Goal: Find specific page/section: Find specific page/section

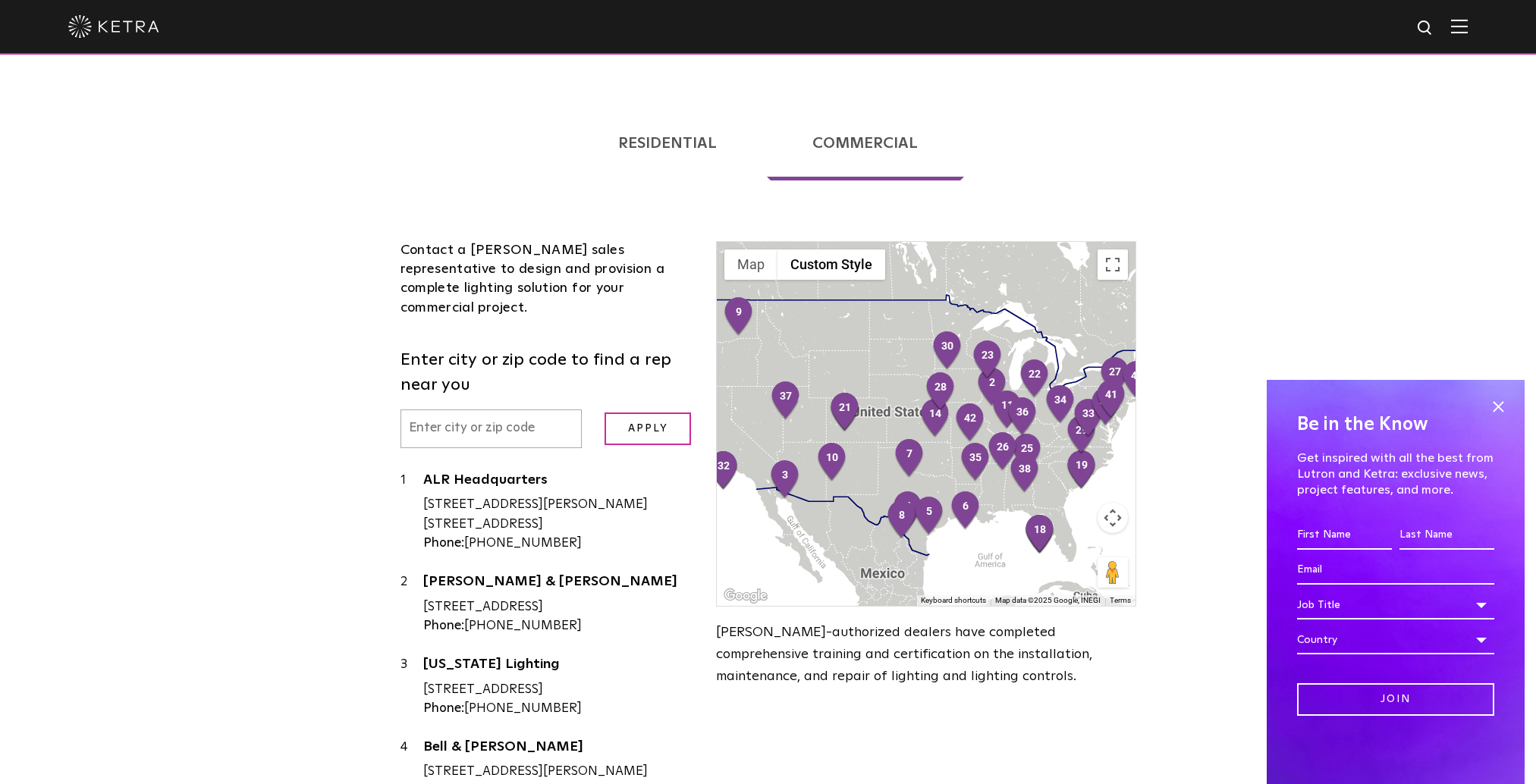
scroll to position [303, 0]
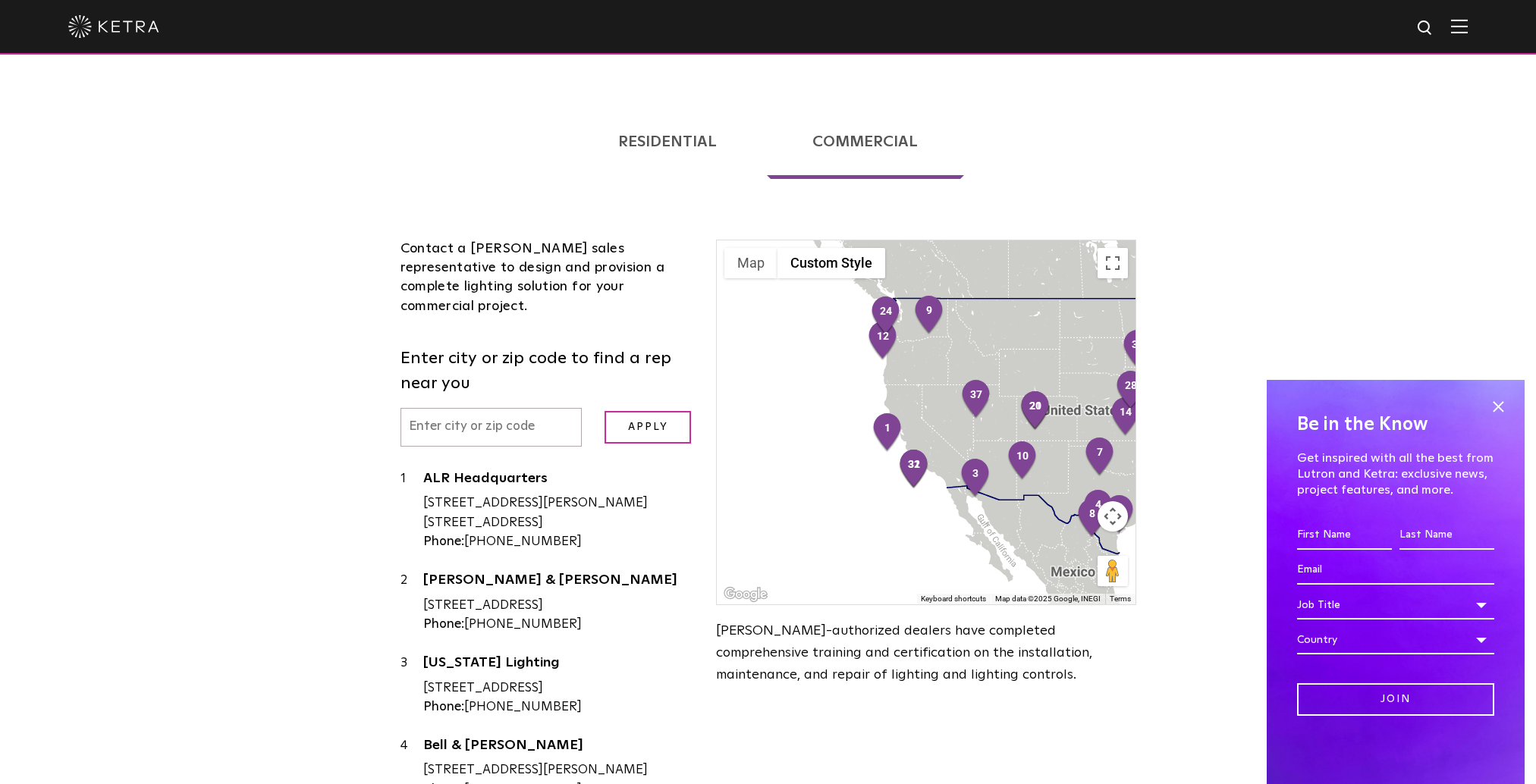
click at [458, 407] on input "text" at bounding box center [491, 426] width 182 height 39
type input "01201"
click at [635, 410] on input "Apply" at bounding box center [647, 426] width 87 height 33
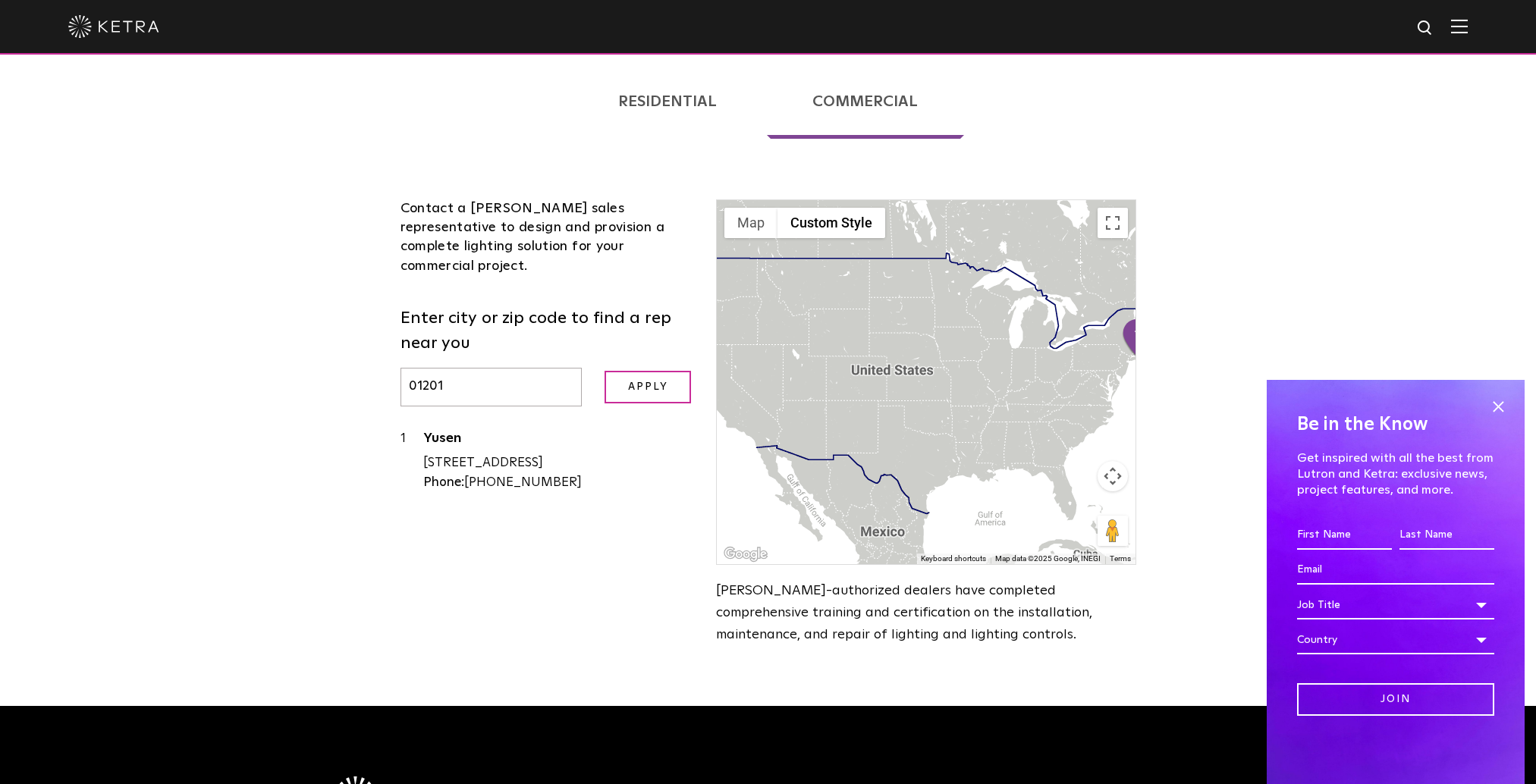
scroll to position [227, 0]
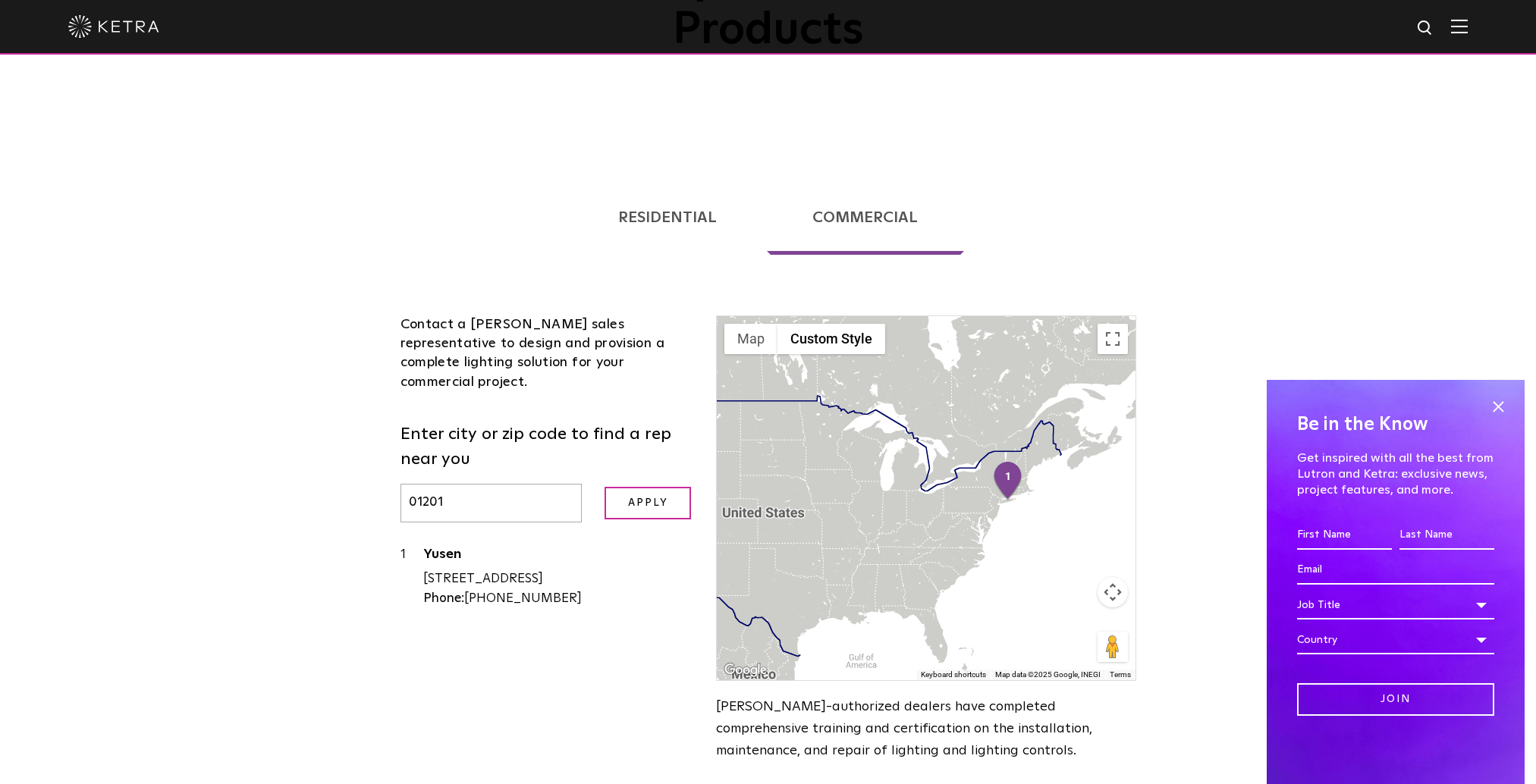
drag, startPoint x: 657, startPoint y: 172, endPoint x: 918, endPoint y: 178, distance: 261.1
click at [657, 180] on link "Residential" at bounding box center [668, 217] width 191 height 75
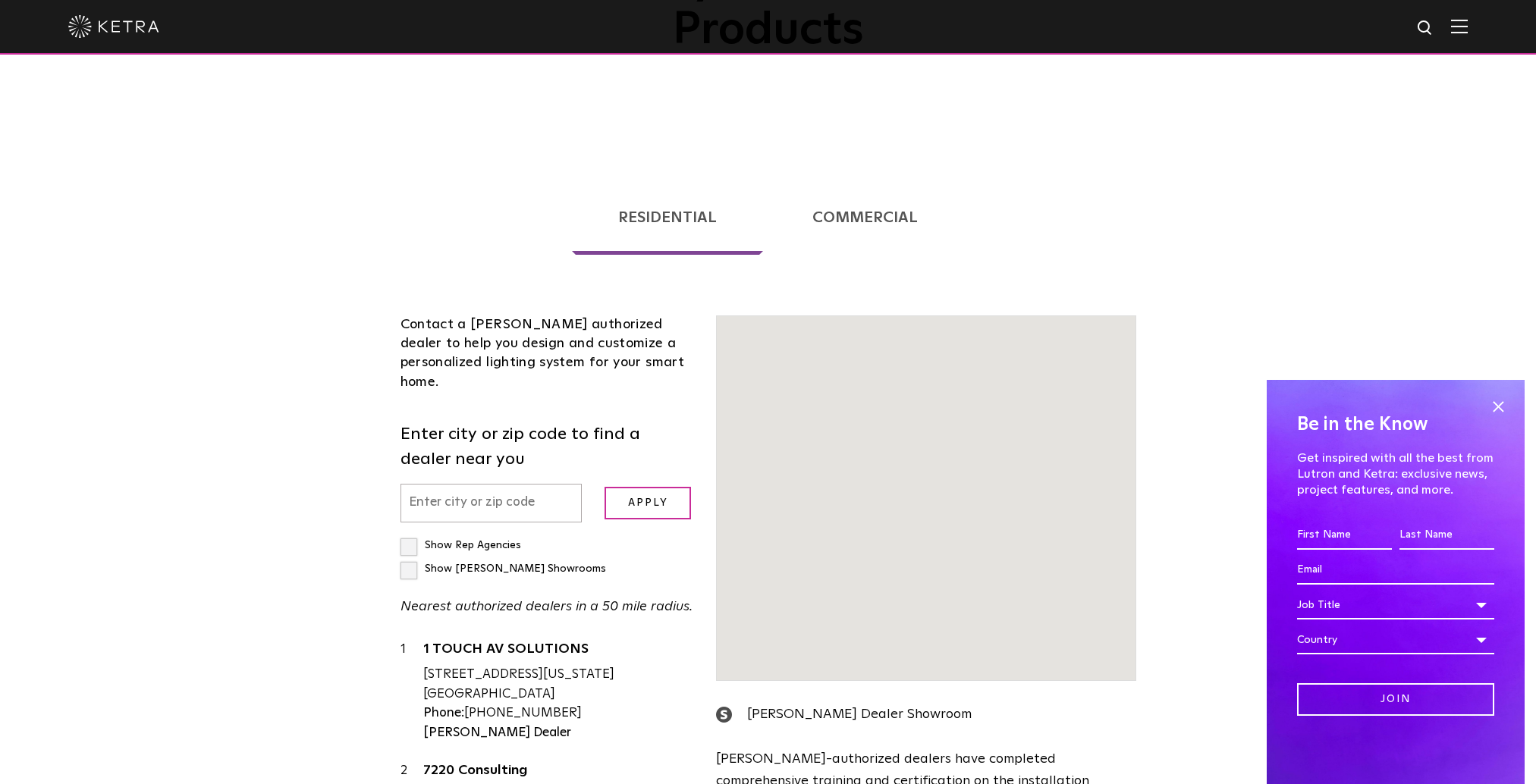
scroll to position [166, 0]
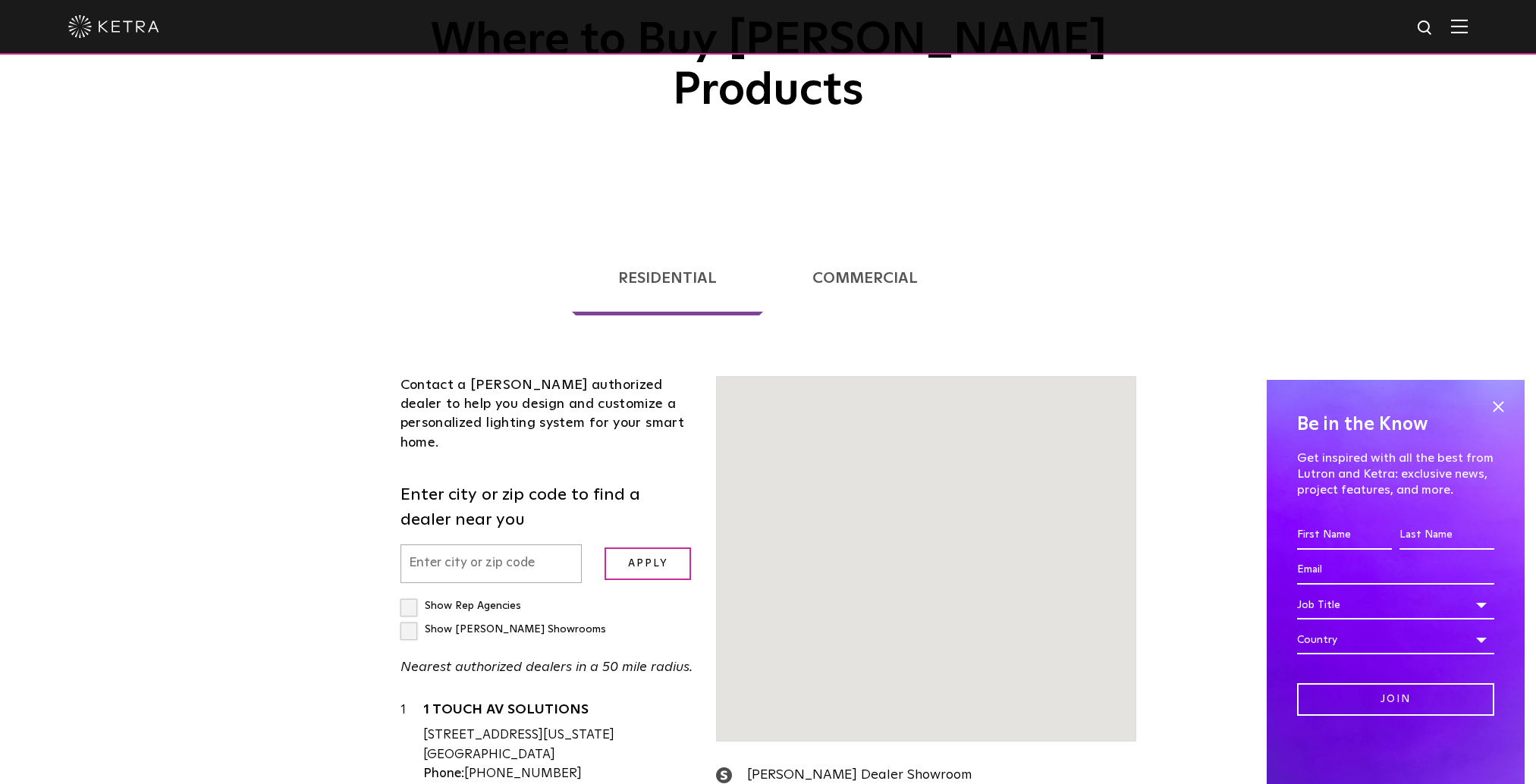
click at [481, 544] on input "text" at bounding box center [491, 563] width 182 height 39
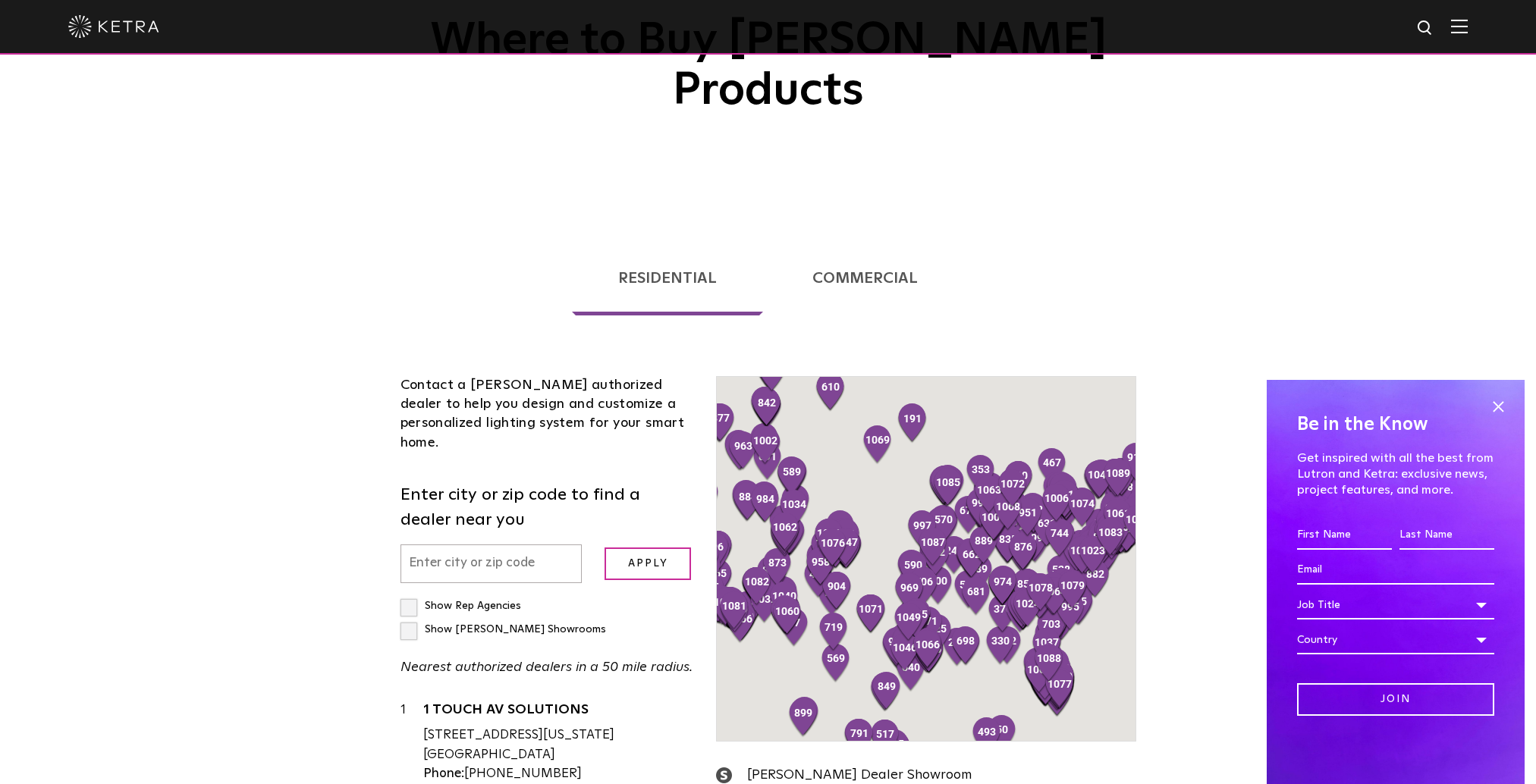
click at [424, 544] on input "text" at bounding box center [491, 563] width 182 height 39
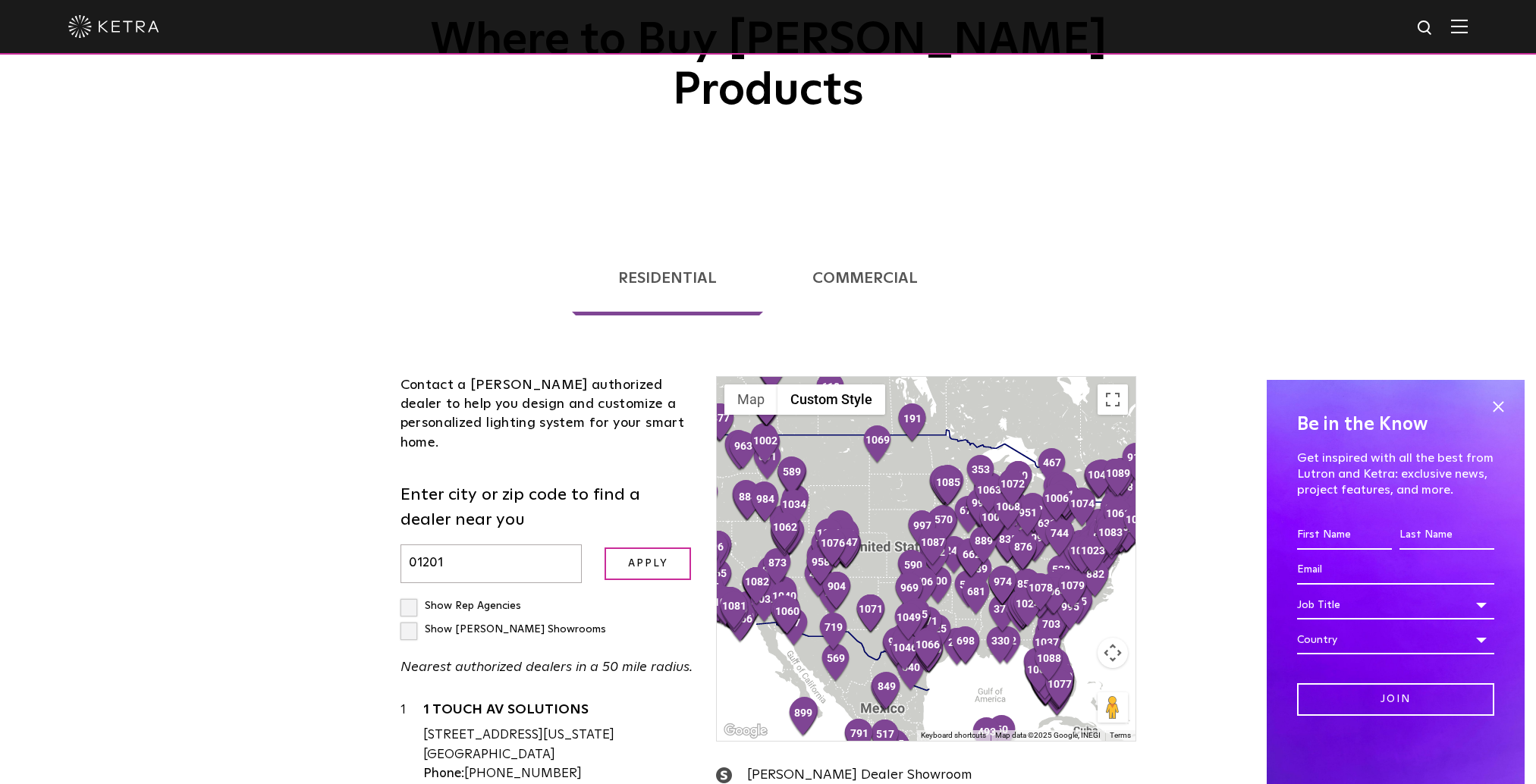
type input "01201"
click at [604, 547] on input "Apply" at bounding box center [647, 563] width 87 height 33
click at [670, 547] on input "Apply" at bounding box center [647, 563] width 87 height 33
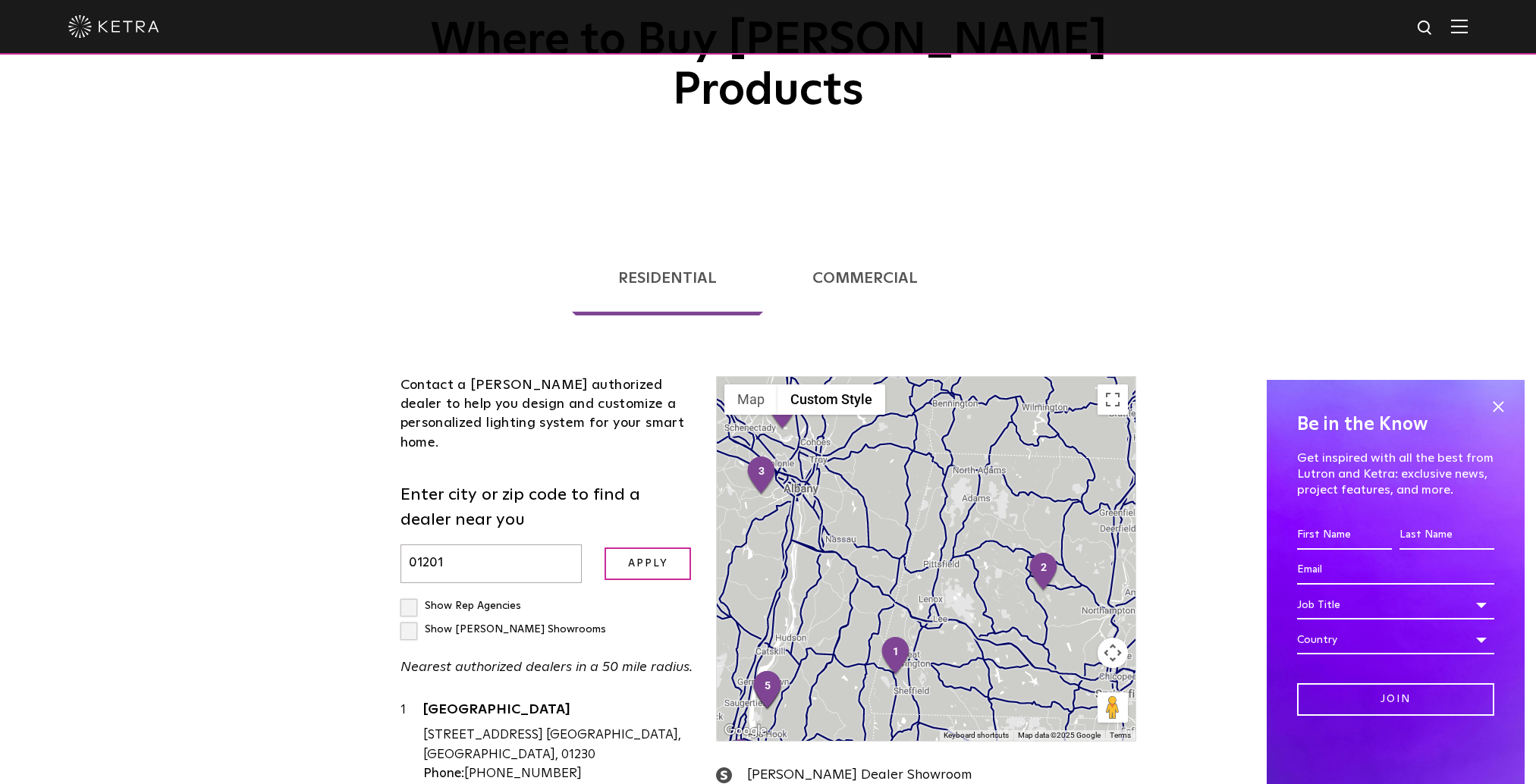
click at [872, 241] on link "Commercial" at bounding box center [865, 278] width 198 height 75
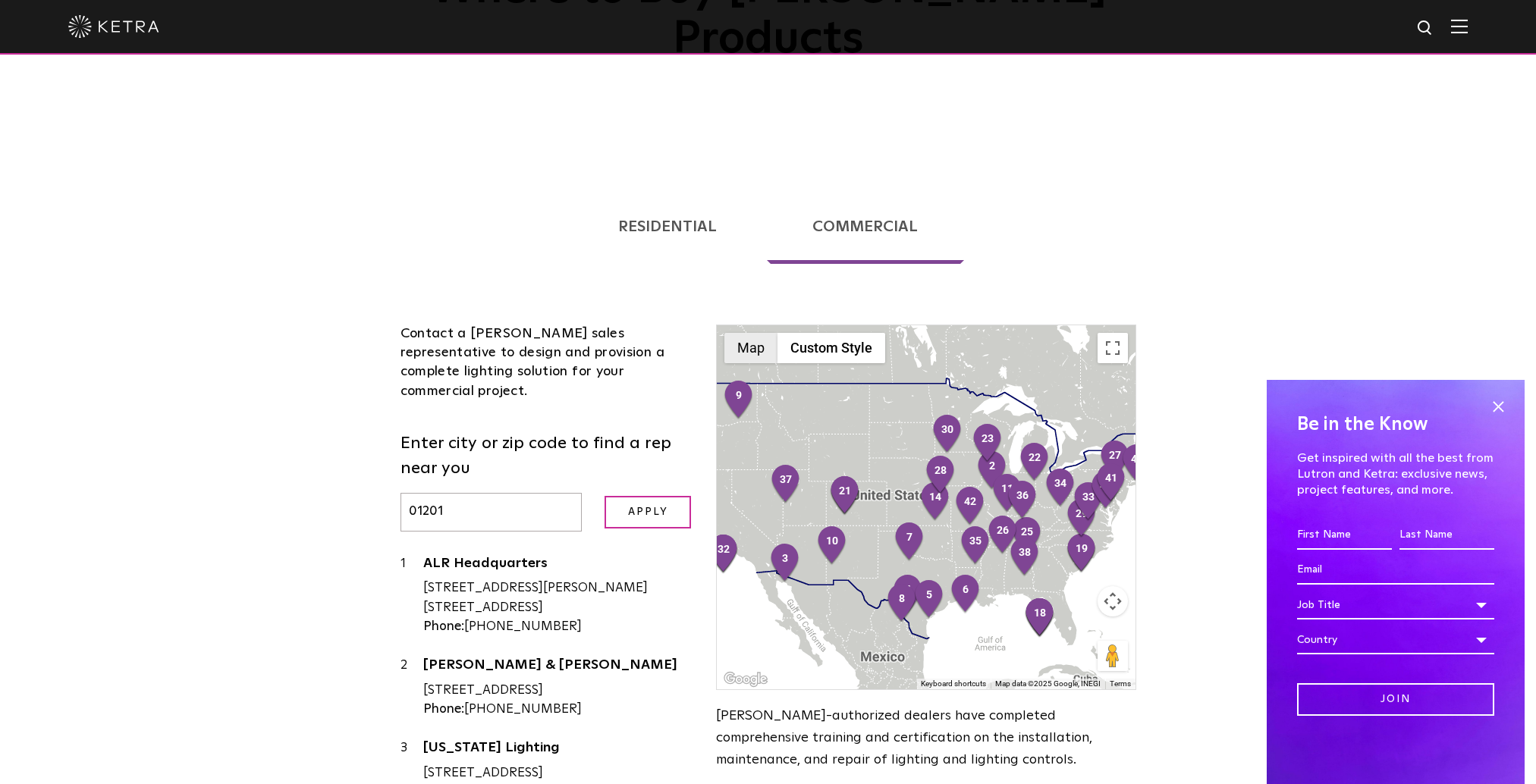
scroll to position [258, 0]
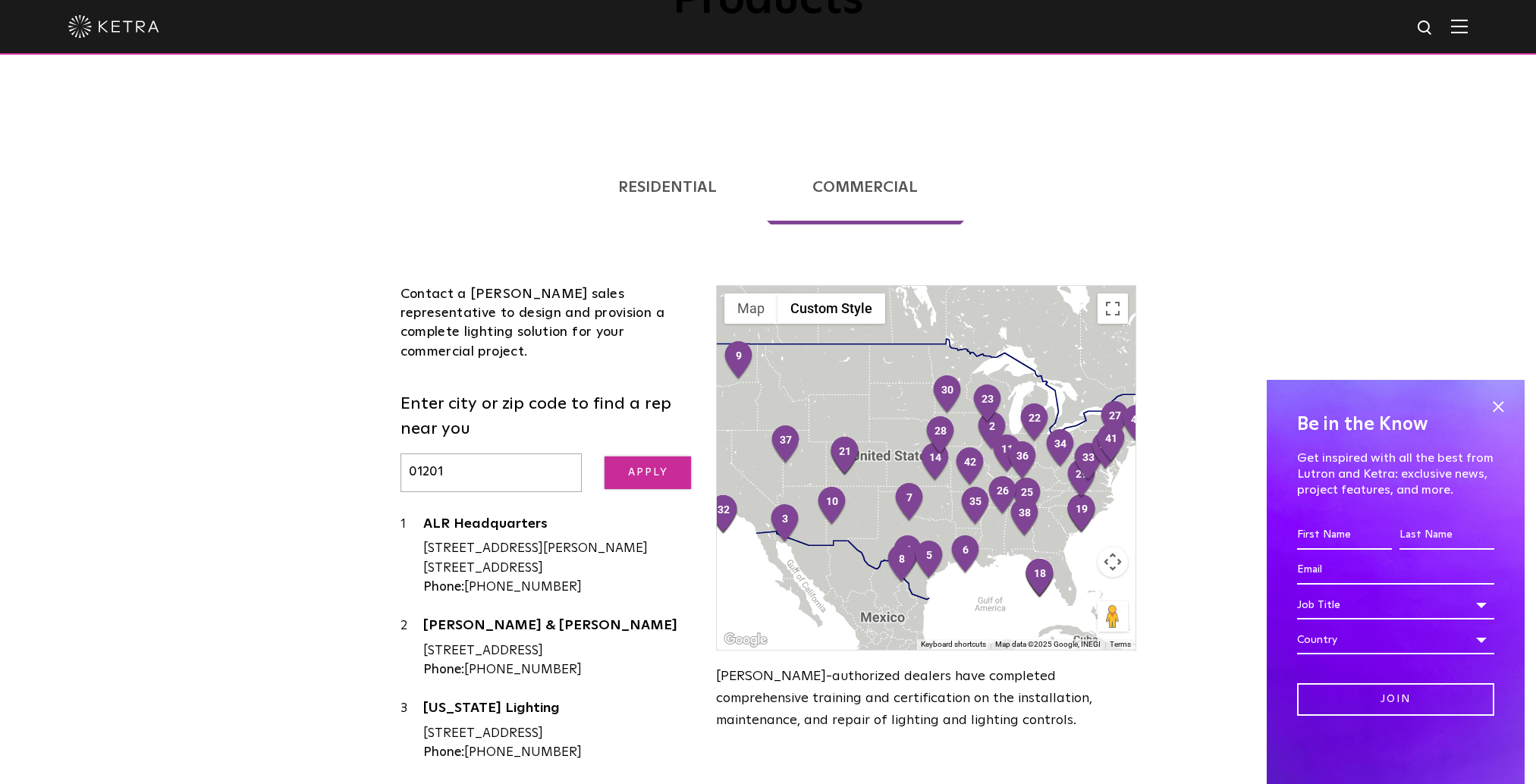
click at [627, 456] on input "Apply" at bounding box center [647, 472] width 87 height 33
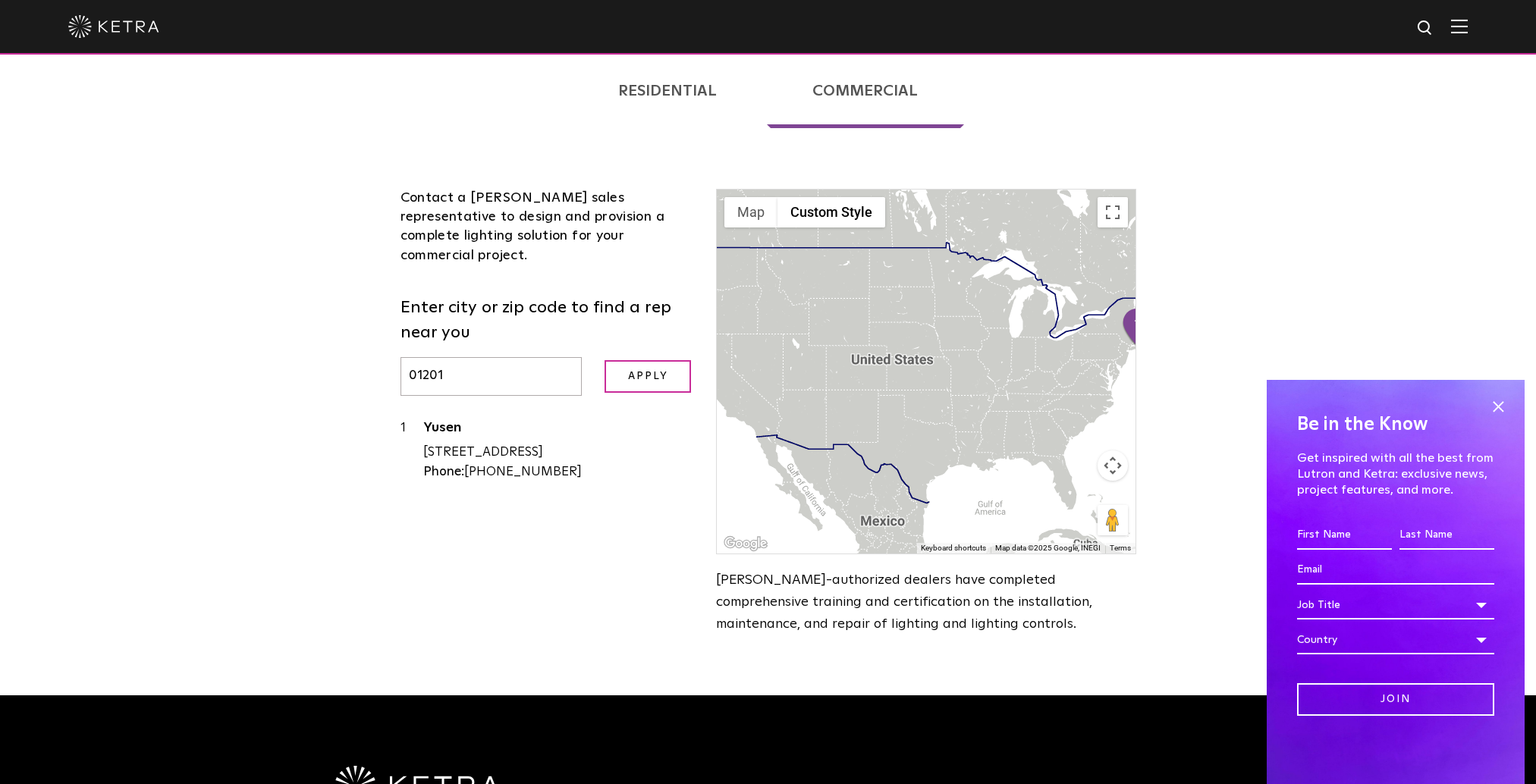
scroll to position [334, 0]
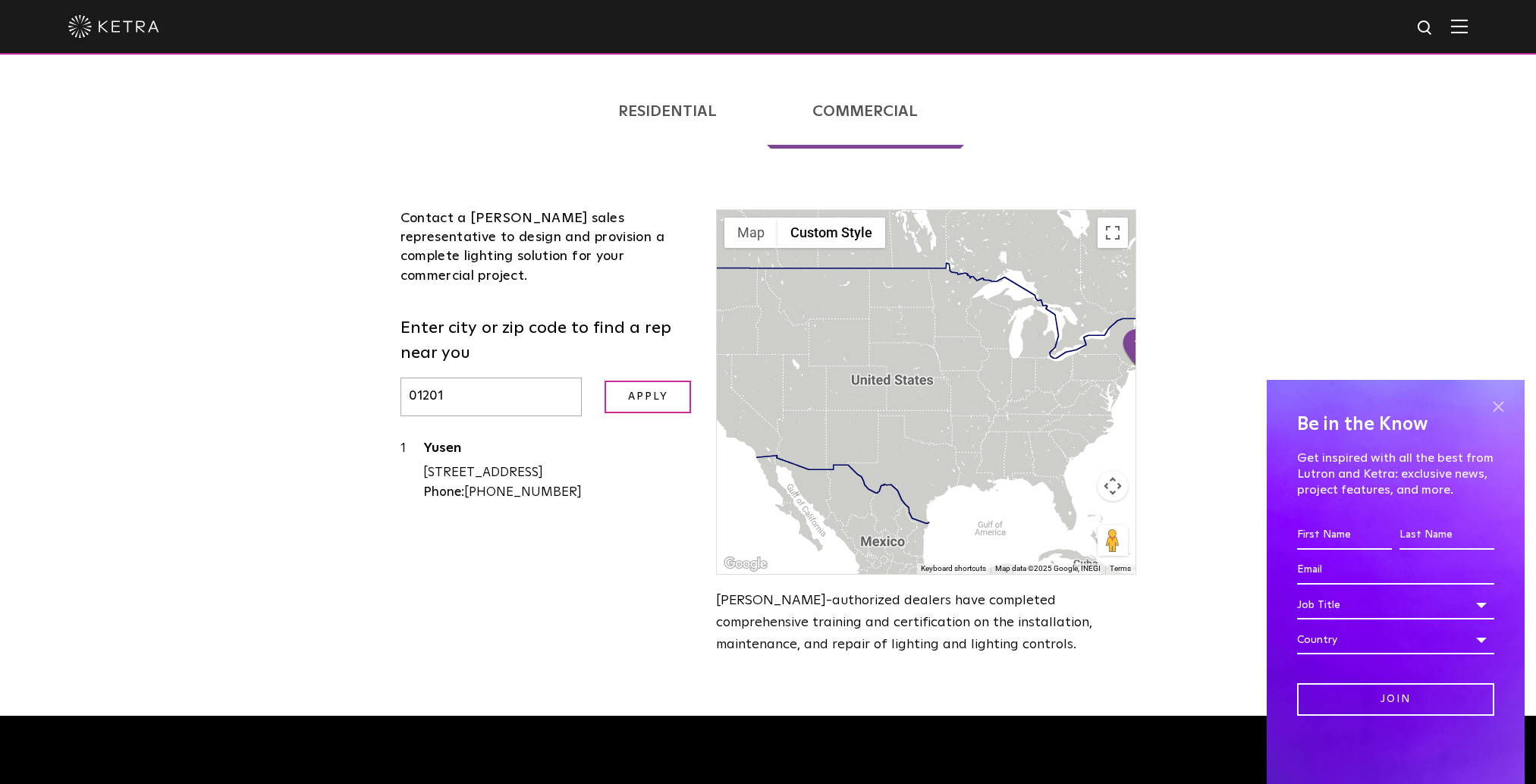
click at [1256, 400] on span at bounding box center [1497, 405] width 23 height 23
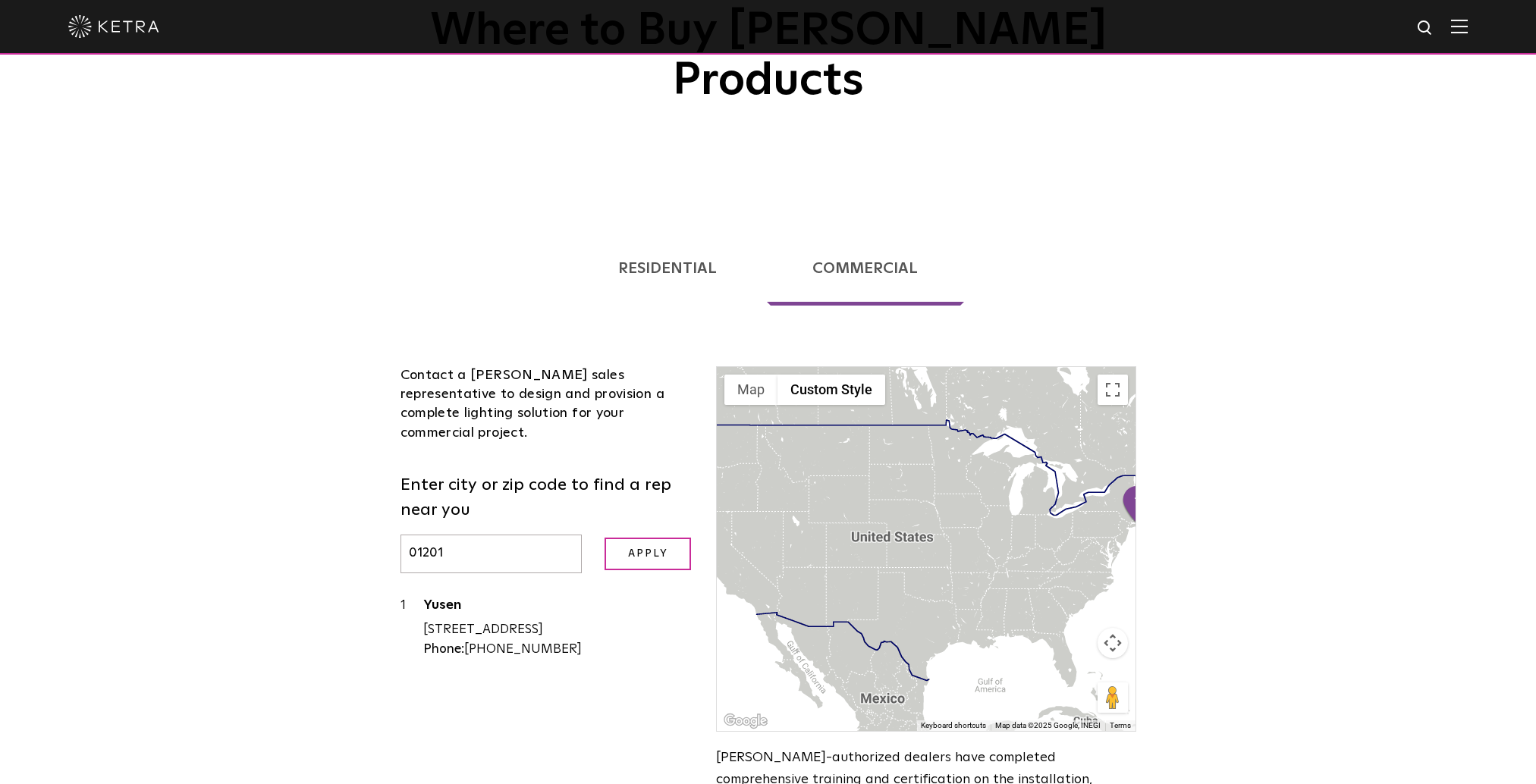
scroll to position [182, 0]
